Goal: Go to known website: Access a specific website the user already knows

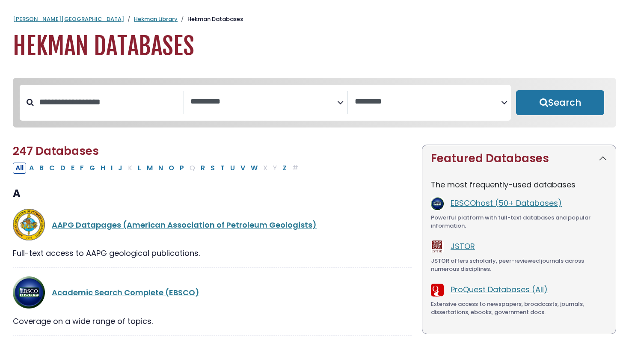
select select "Database Subject Filter"
select select "Database Vendors Filter"
click at [466, 204] on link "EBSCOhost (50+ Databases)" at bounding box center [506, 203] width 111 height 11
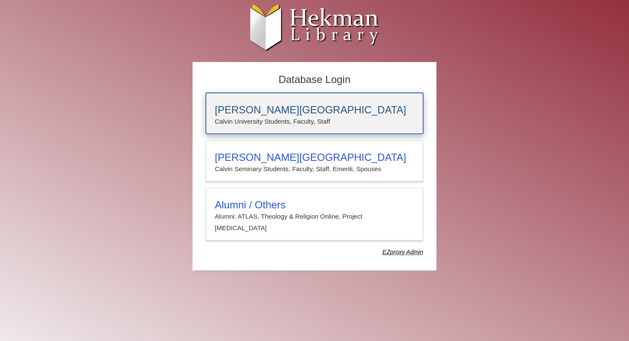
click at [315, 122] on p "Calvin University Students, Faculty, Staff" at bounding box center [314, 121] width 199 height 11
